Goal: Information Seeking & Learning: Learn about a topic

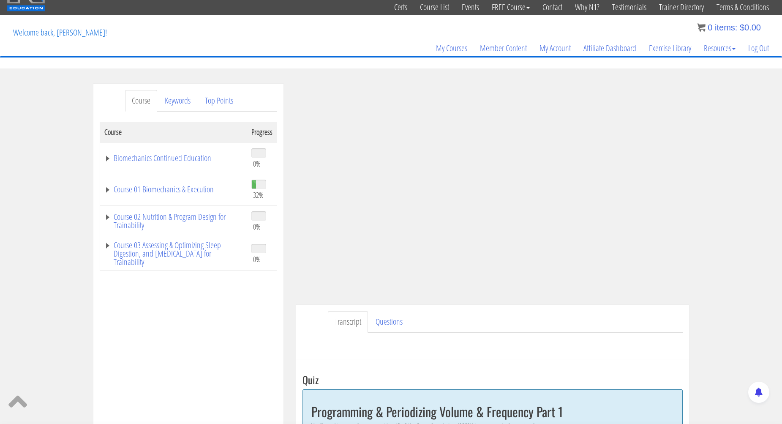
scroll to position [35, 0]
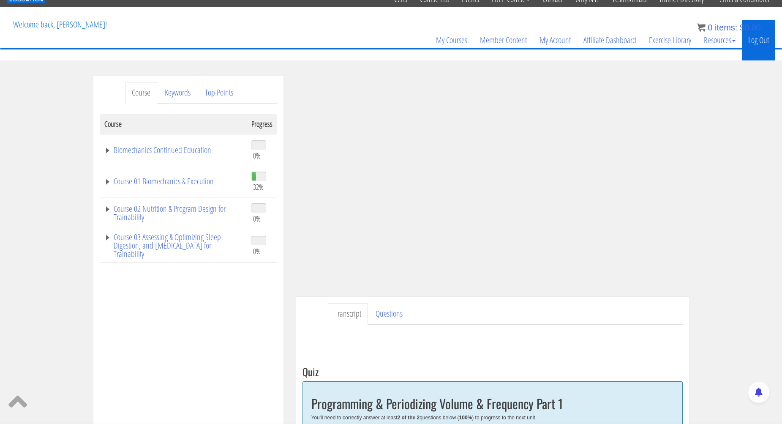
click at [762, 42] on link "Log Out" at bounding box center [758, 40] width 33 height 41
click at [760, 41] on link "Log Out" at bounding box center [758, 40] width 33 height 41
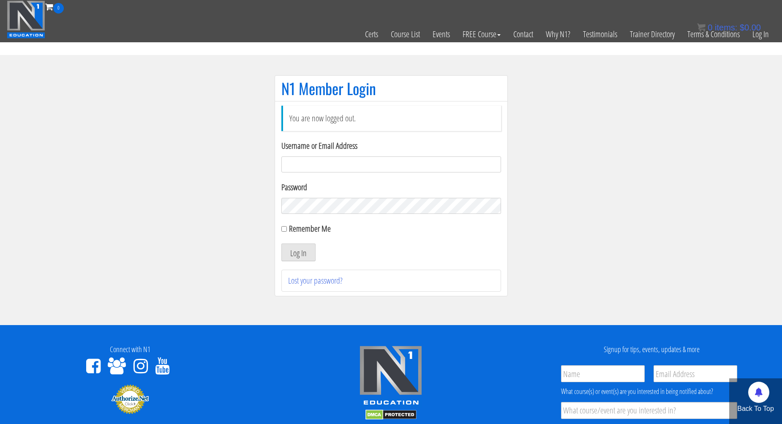
type input "nfox@synapsept.com"
click at [298, 252] on button "Log In" at bounding box center [299, 252] width 34 height 18
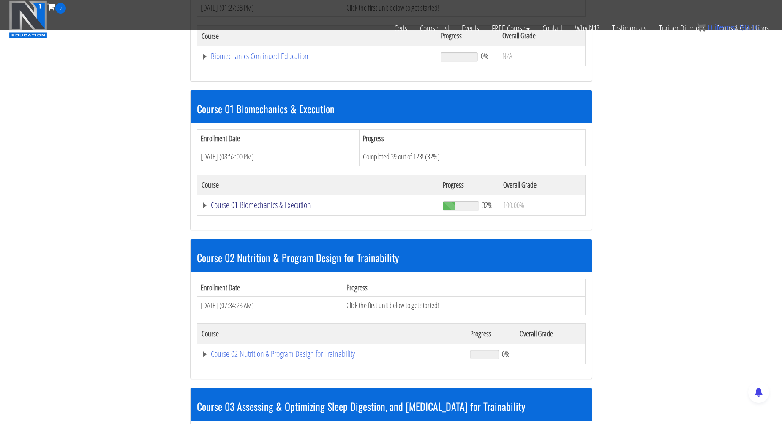
scroll to position [190, 0]
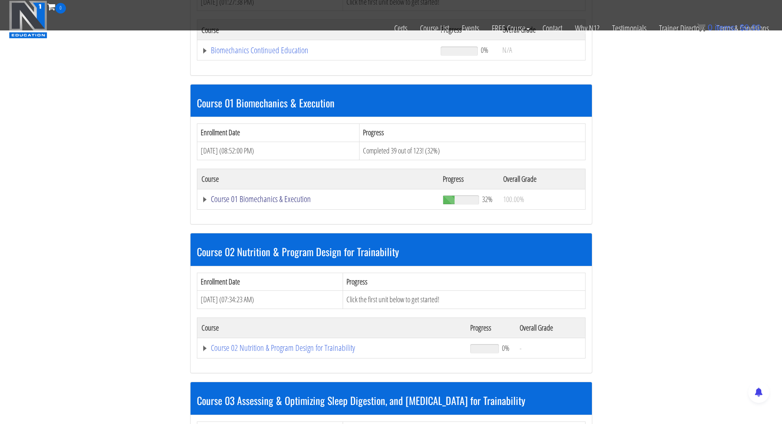
click at [278, 197] on link "Course 01 Biomechanics & Execution" at bounding box center [318, 199] width 233 height 8
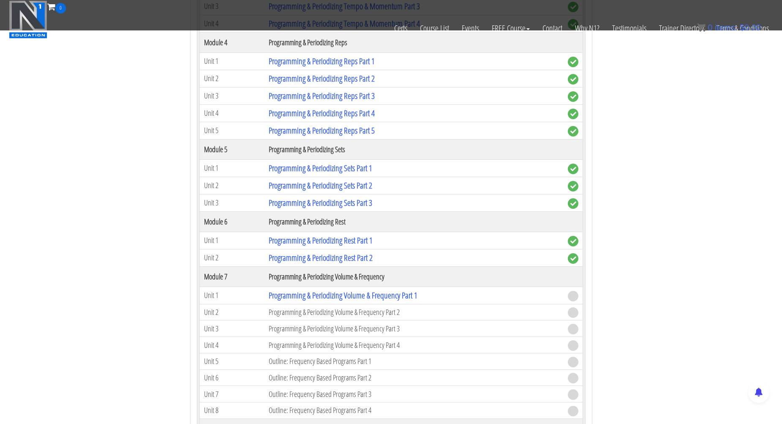
scroll to position [951, 0]
click at [323, 294] on link "Programming & Periodizing Volume & Frequency Part 1" at bounding box center [343, 294] width 149 height 11
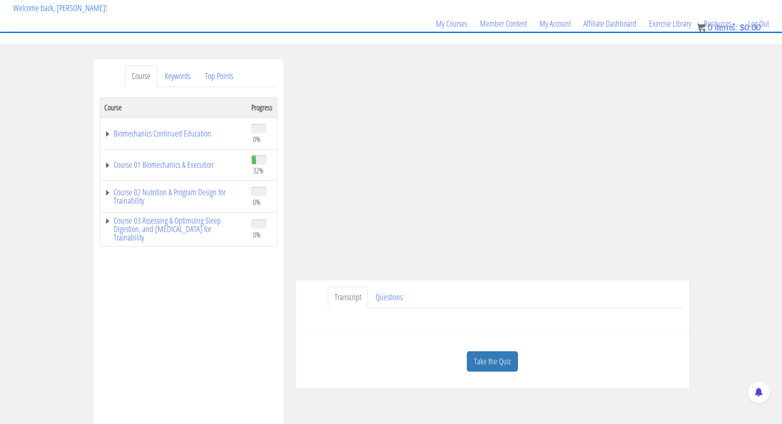
scroll to position [108, 0]
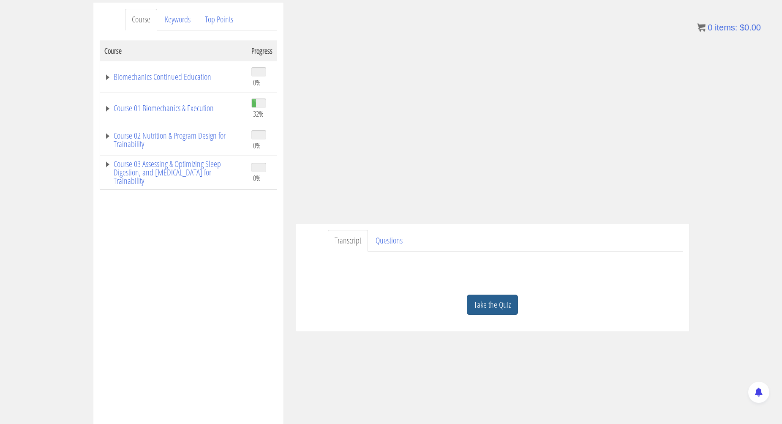
click at [500, 307] on link "Take the Quiz" at bounding box center [492, 305] width 51 height 21
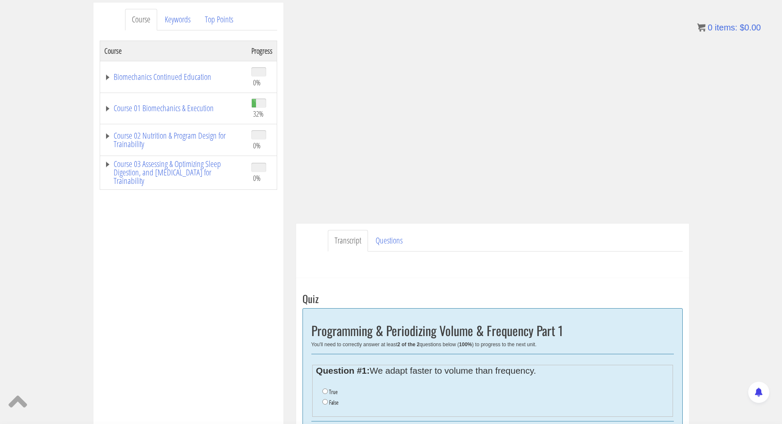
click at [328, 389] on li "True" at bounding box center [496, 392] width 347 height 11
drag, startPoint x: 323, startPoint y: 391, endPoint x: 329, endPoint y: 391, distance: 5.9
click at [326, 391] on input "True" at bounding box center [325, 390] width 5 height 5
radio input "true"
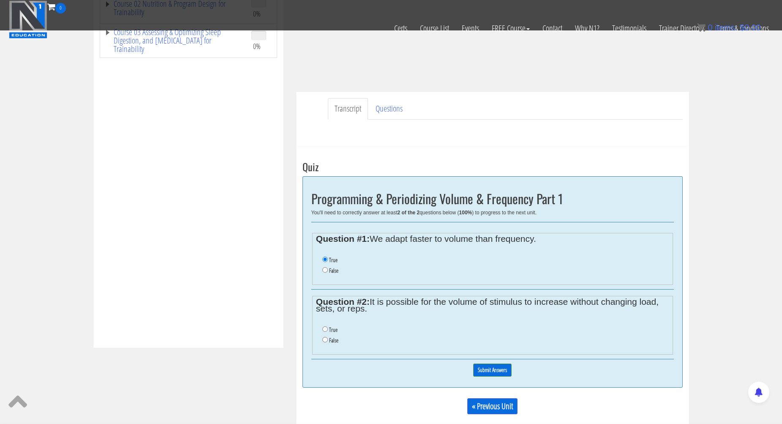
scroll to position [194, 0]
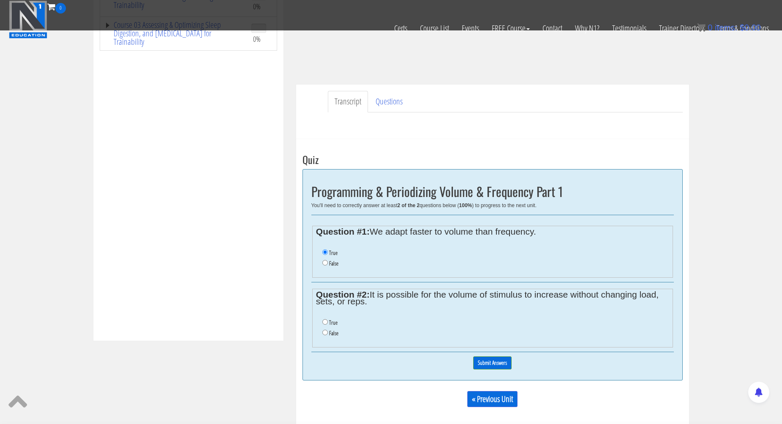
click at [331, 319] on label "True" at bounding box center [333, 322] width 8 height 7
click at [328, 319] on input "True" at bounding box center [325, 321] width 5 height 5
radio input "true"
click at [498, 356] on input "Submit Answers" at bounding box center [492, 362] width 38 height 13
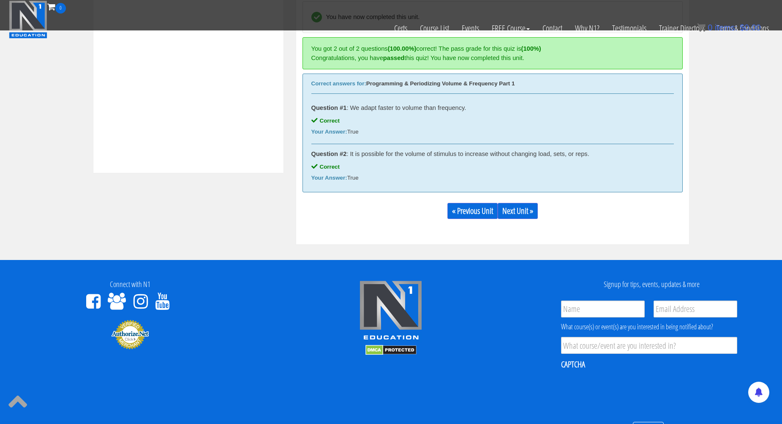
scroll to position [335, 0]
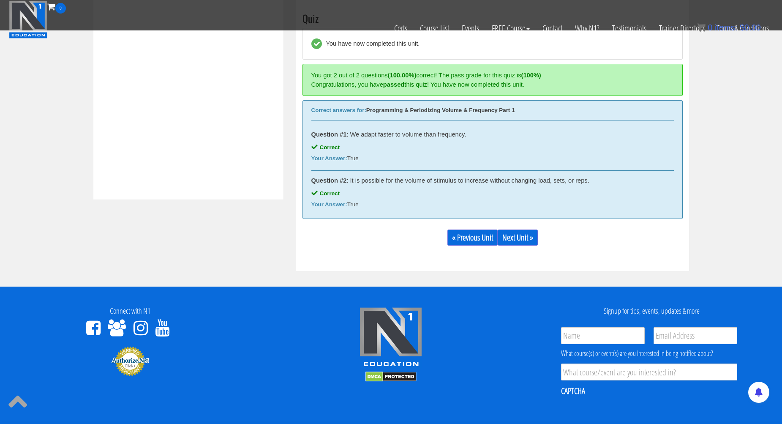
click at [525, 245] on div "« Previous Unit Next Unit »" at bounding box center [493, 237] width 380 height 29
click at [530, 240] on link "Next Unit »" at bounding box center [518, 238] width 40 height 16
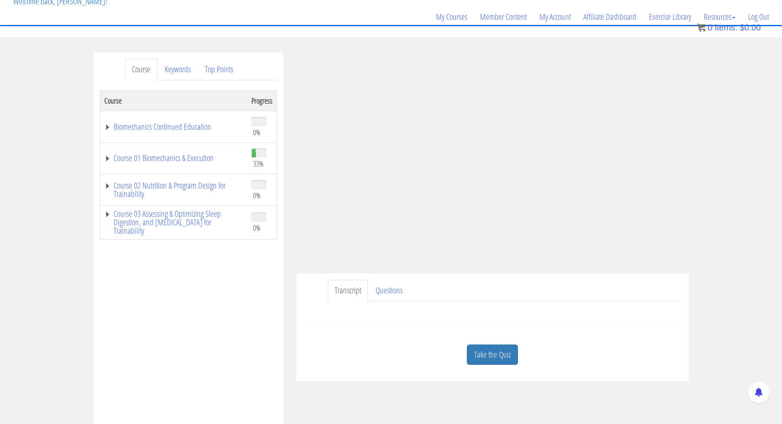
scroll to position [52, 0]
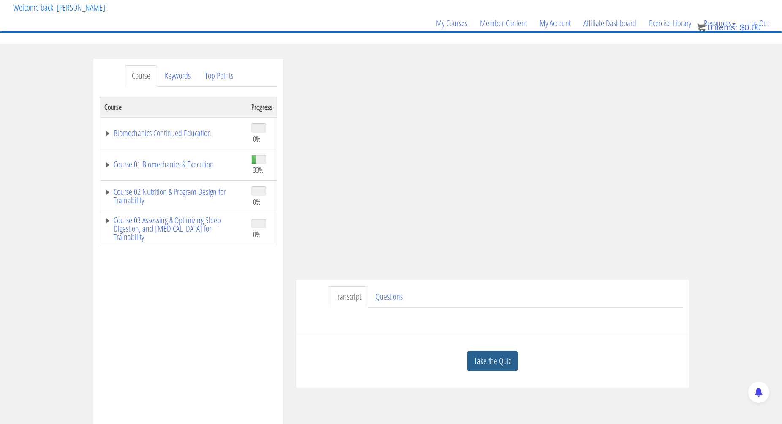
click at [503, 365] on link "Take the Quiz" at bounding box center [492, 361] width 51 height 21
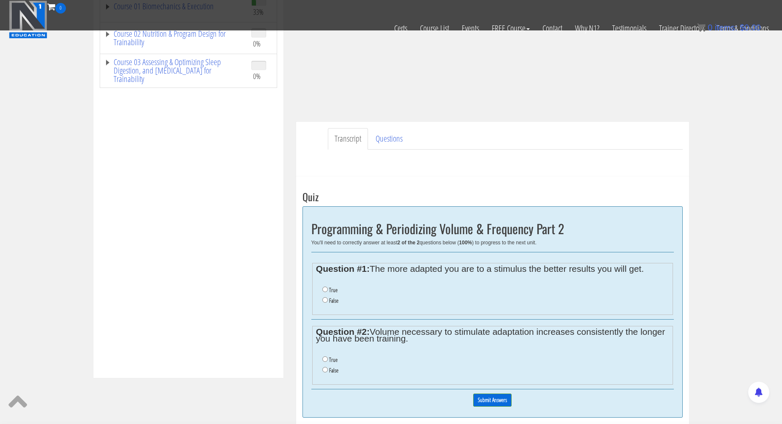
scroll to position [157, 0]
click at [335, 288] on label "True" at bounding box center [333, 290] width 8 height 7
click at [328, 288] on input "True" at bounding box center [325, 289] width 5 height 5
radio input "true"
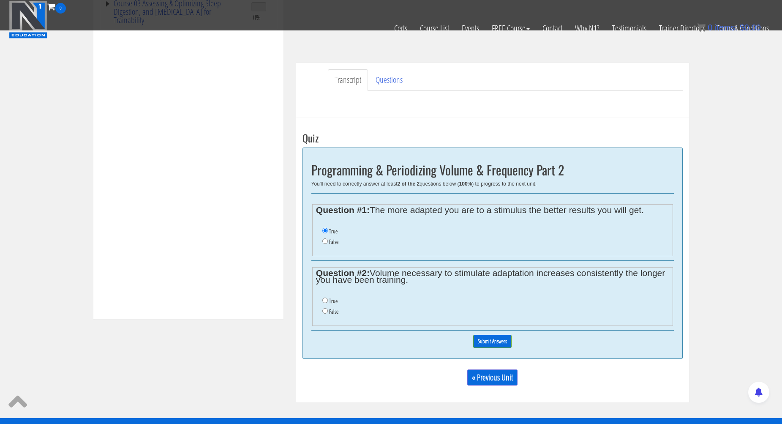
scroll to position [219, 0]
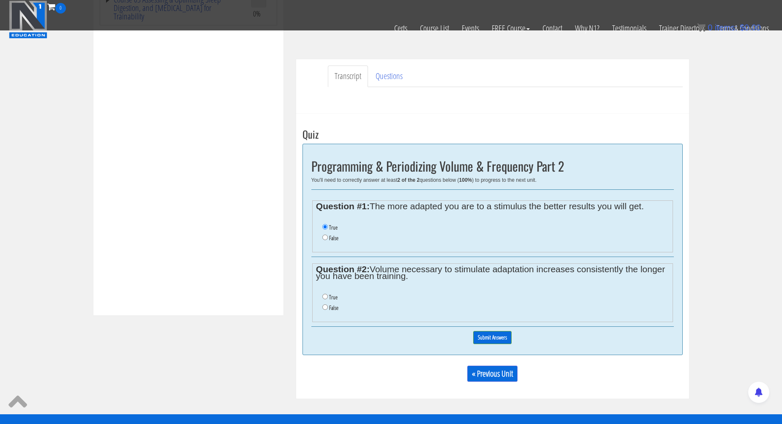
click at [331, 294] on label "True" at bounding box center [333, 297] width 8 height 7
click at [328, 294] on input "True" at bounding box center [325, 296] width 5 height 5
radio input "true"
click at [493, 331] on input "Submit Answers" at bounding box center [492, 337] width 38 height 13
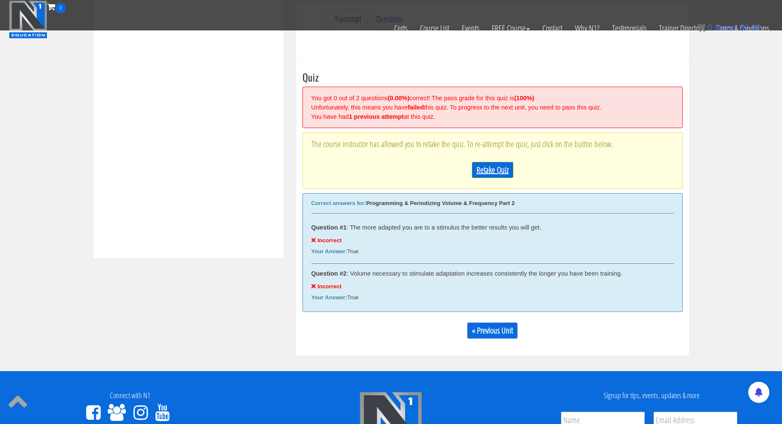
scroll to position [275, 0]
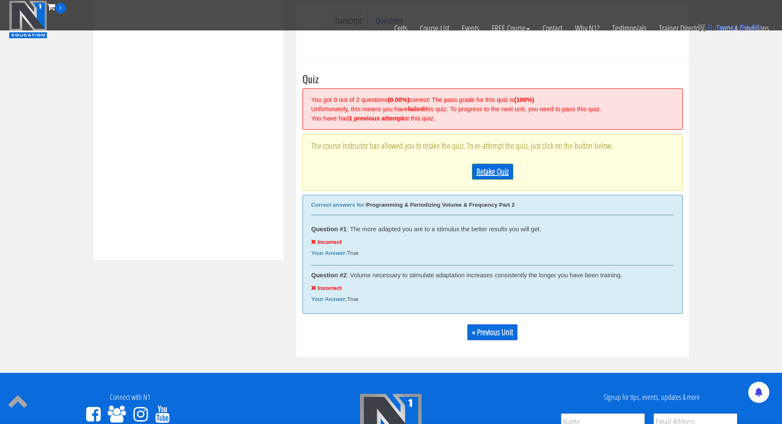
click at [497, 165] on link "Retake Quiz" at bounding box center [492, 172] width 41 height 16
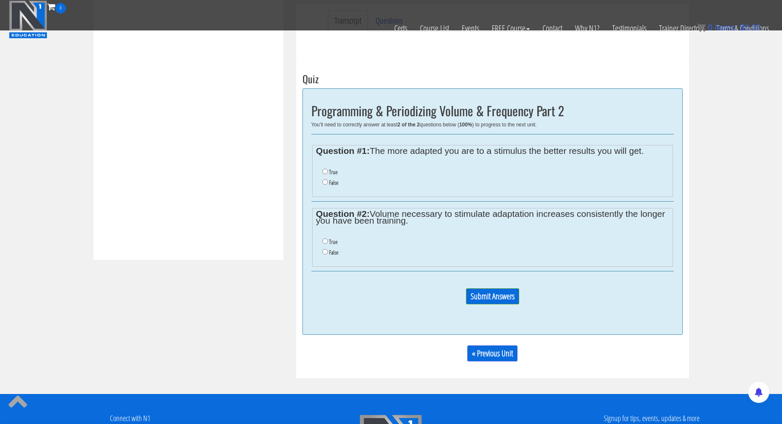
click at [338, 179] on label "False" at bounding box center [333, 182] width 9 height 7
click at [328, 179] on input "False" at bounding box center [325, 181] width 5 height 5
radio input "true"
drag, startPoint x: 333, startPoint y: 247, endPoint x: 382, endPoint y: 255, distance: 50.1
click at [333, 249] on label "False" at bounding box center [333, 252] width 9 height 7
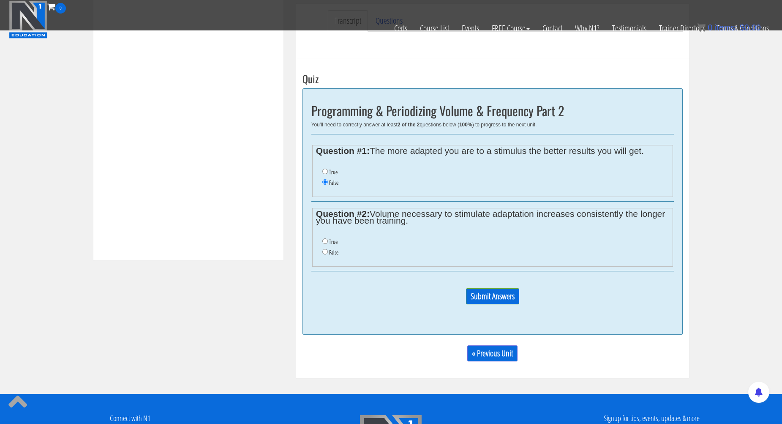
click at [328, 249] on input "False" at bounding box center [325, 251] width 5 height 5
radio input "true"
click at [487, 288] on input "Submit Answers" at bounding box center [492, 296] width 53 height 16
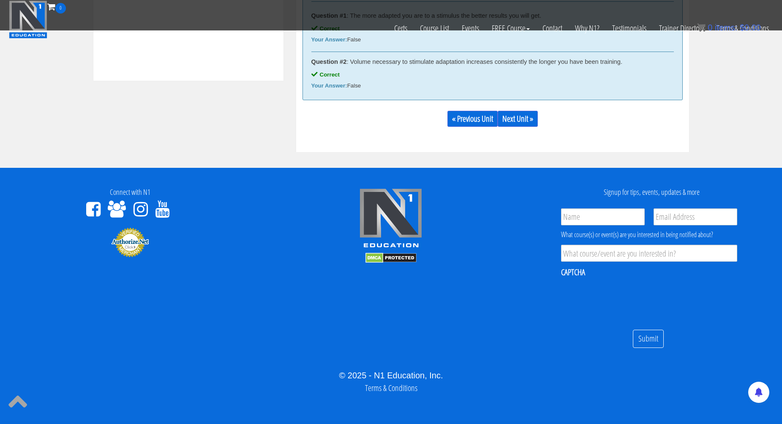
scroll to position [454, 0]
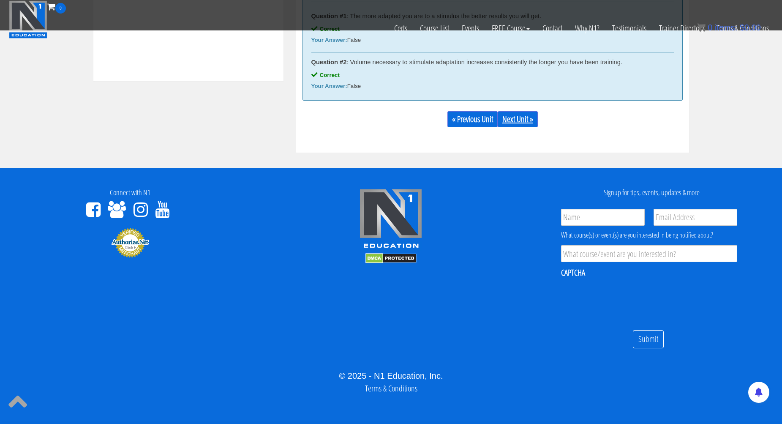
click at [524, 120] on link "Next Unit »" at bounding box center [518, 119] width 40 height 16
